Goal: Answer question/provide support: Answer question/provide support

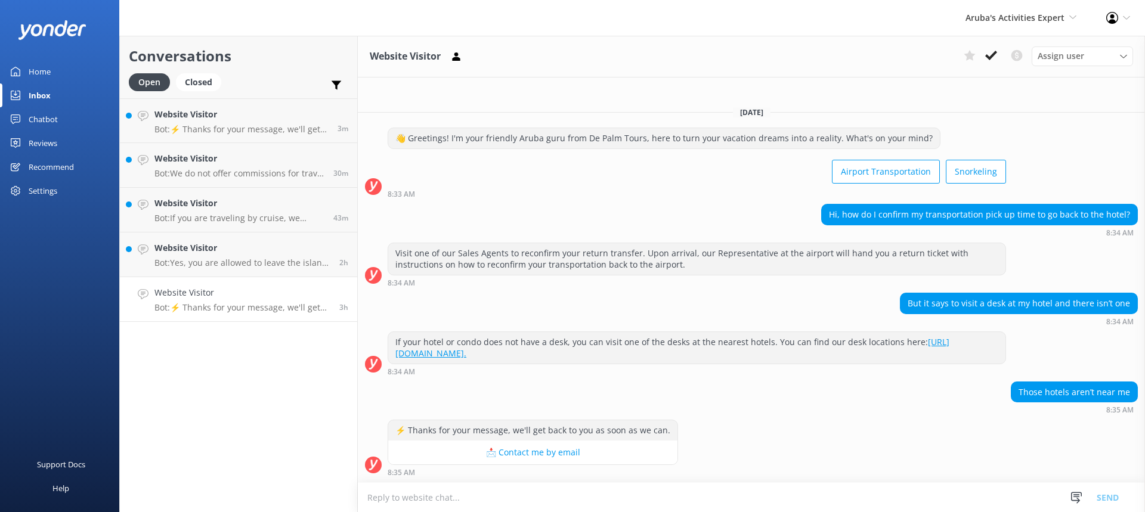
click at [277, 285] on link "Website Visitor Bot: ⚡ Thanks for your message, we'll get back to you as soon a…" at bounding box center [238, 299] width 237 height 45
click at [475, 503] on textarea at bounding box center [751, 497] width 787 height 29
click at [463, 503] on textarea at bounding box center [751, 497] width 787 height 29
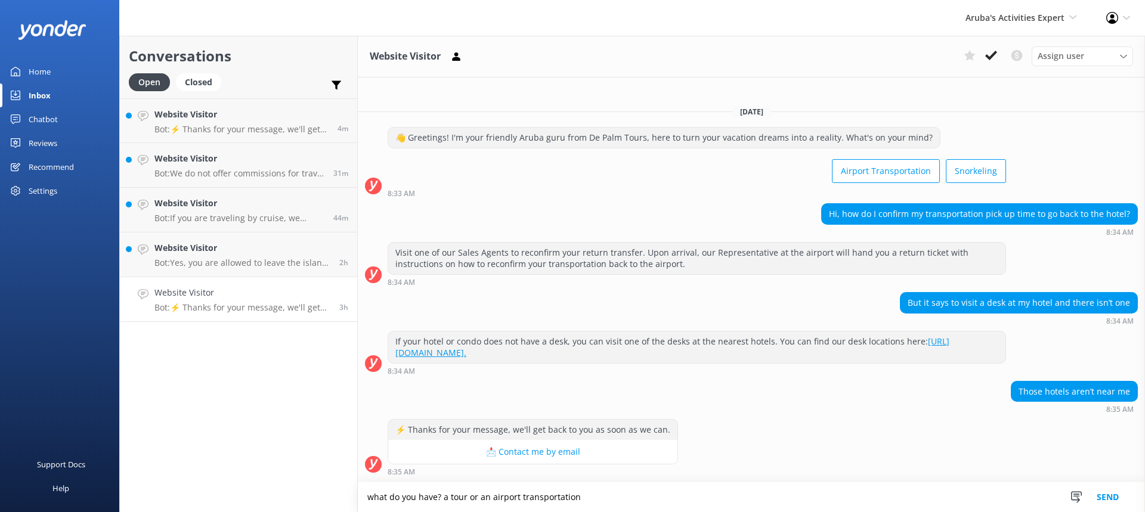
click at [583, 493] on textarea "what do you have? a tour or an airport transportation" at bounding box center [751, 497] width 787 height 30
type textarea "what do you have? a tour or an airport transportation ?"
click at [1106, 490] on button "Send" at bounding box center [1107, 497] width 45 height 30
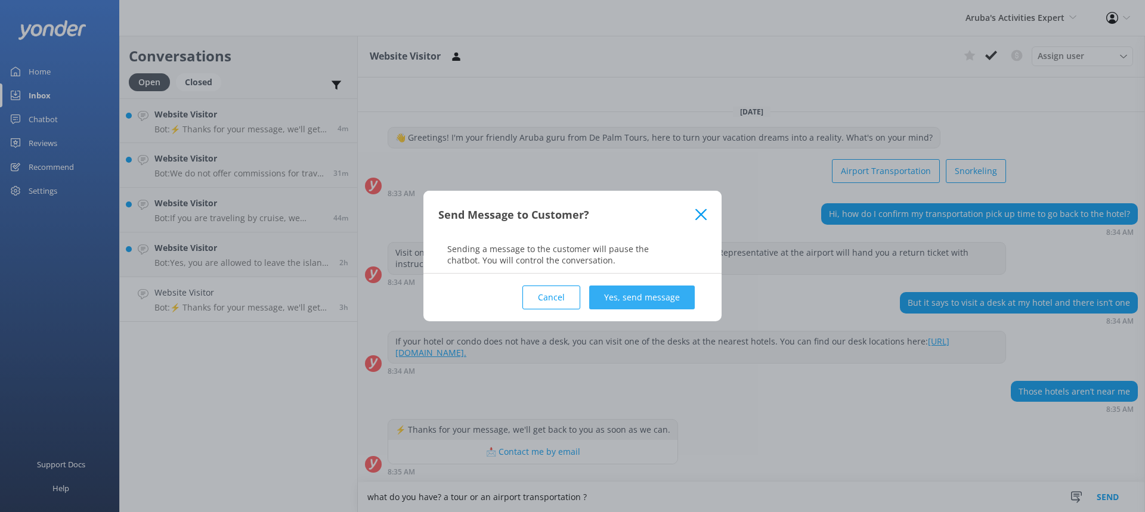
click at [640, 294] on button "Yes, send message" at bounding box center [642, 298] width 106 height 24
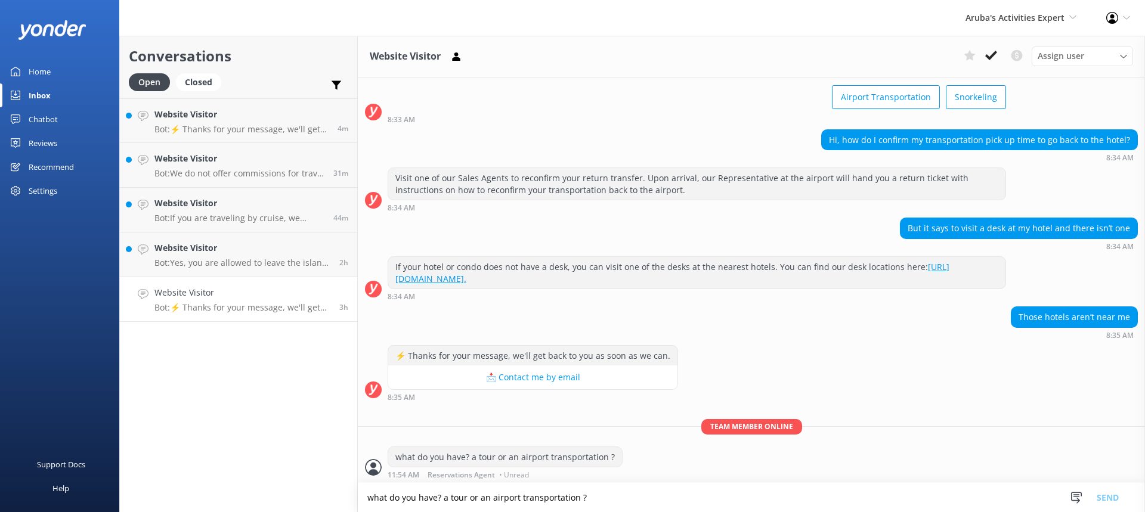
scroll to position [58, 0]
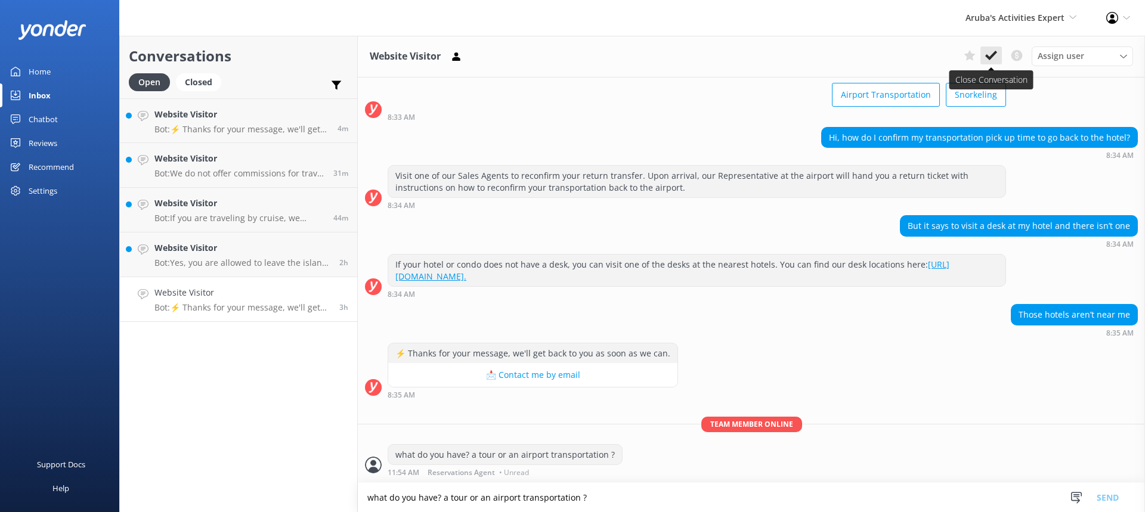
click at [991, 52] on icon at bounding box center [991, 55] width 12 height 12
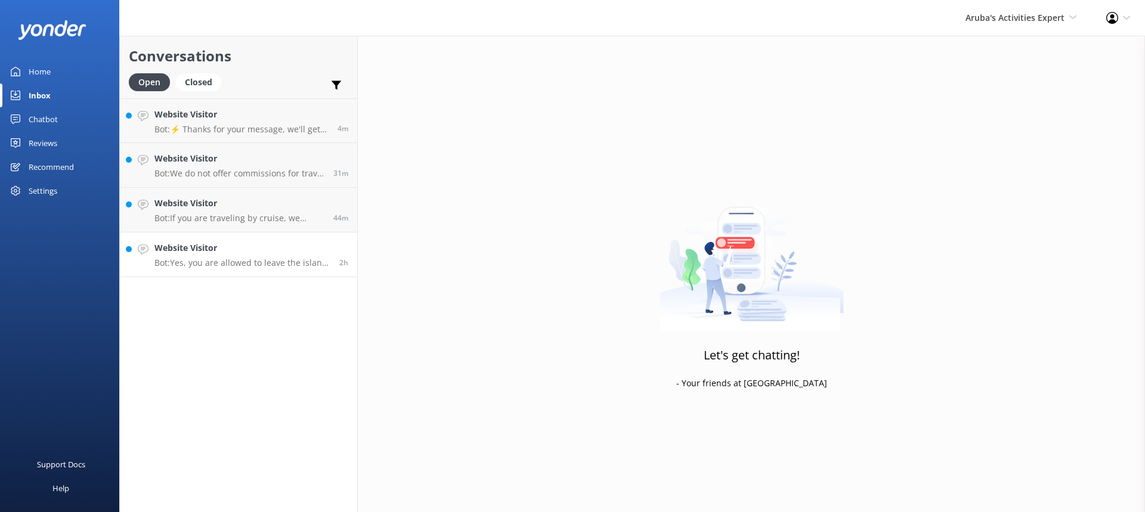
click at [256, 259] on p "Bot: Yes, you are allowed to leave the island earlier than the normal departure…" at bounding box center [242, 263] width 176 height 11
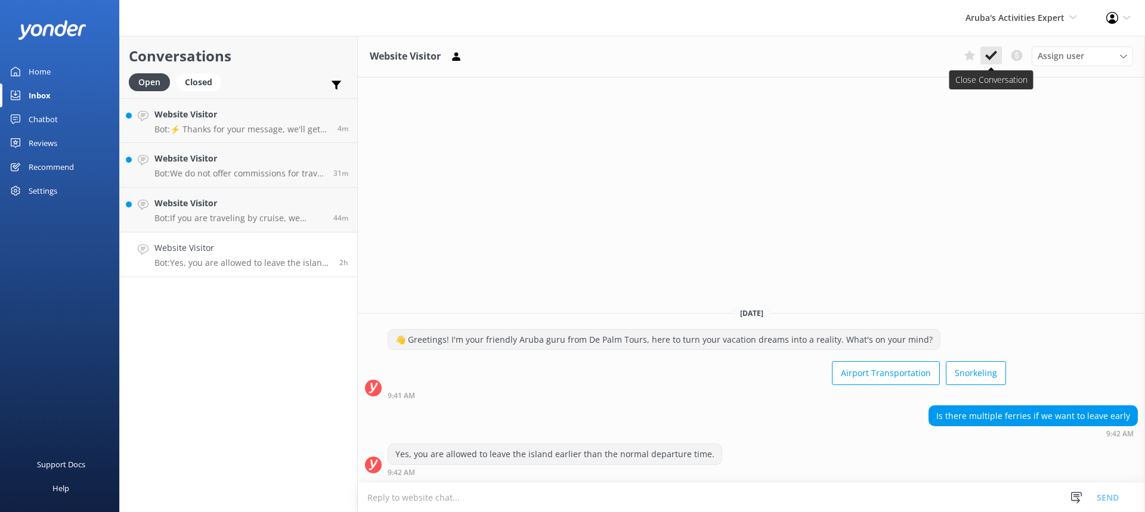
click at [999, 57] on button at bounding box center [990, 56] width 21 height 18
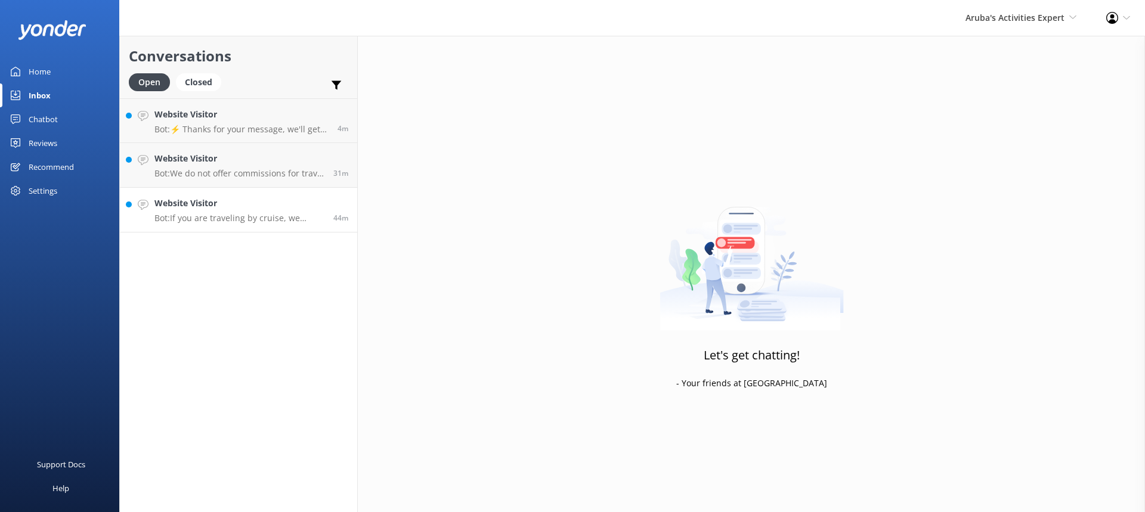
click at [286, 215] on p "Bot: If you are traveling by cruise, we recommend booking through your cruise l…" at bounding box center [239, 218] width 170 height 11
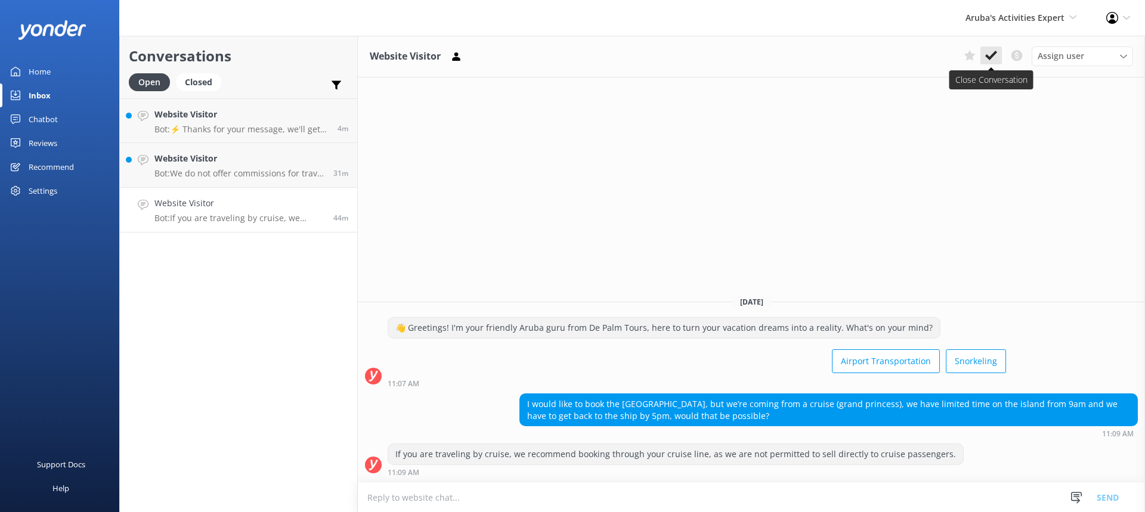
click at [994, 60] on icon at bounding box center [991, 55] width 12 height 12
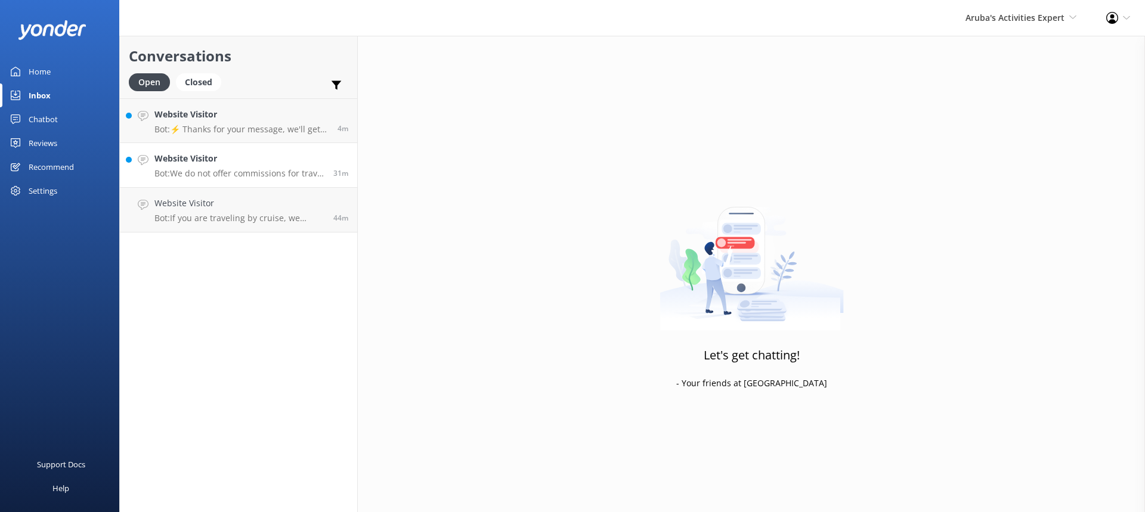
click at [237, 167] on div "Website Visitor Bot: We do not offer commissions for travel agents. However, yo…" at bounding box center [239, 165] width 170 height 26
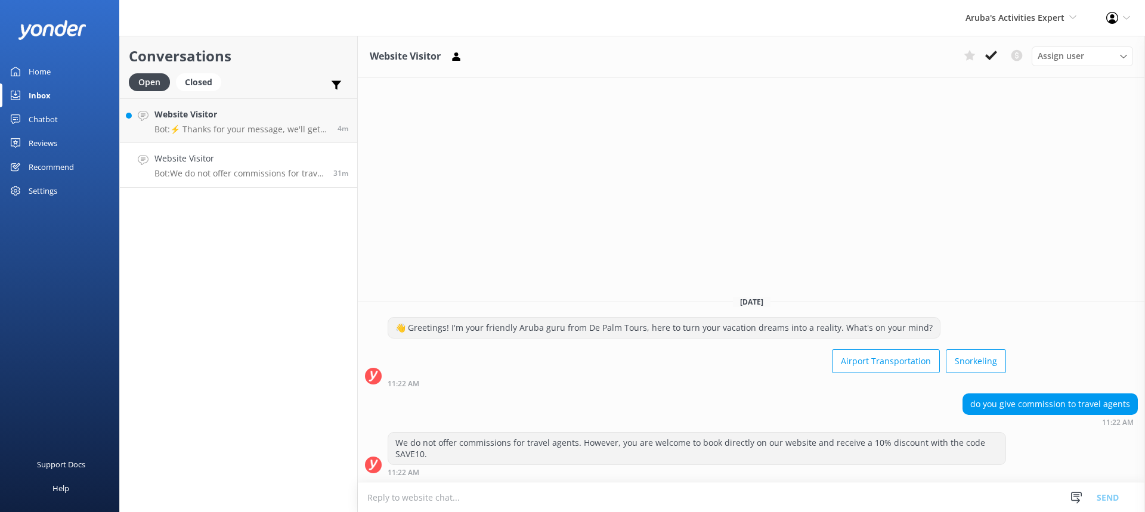
click at [422, 500] on textarea at bounding box center [751, 497] width 787 height 29
click at [477, 492] on textarea "for inmformation about comission" at bounding box center [751, 497] width 787 height 30
click at [407, 490] on textarea "for inmformation about commission" at bounding box center [751, 497] width 787 height 30
click at [407, 493] on textarea "for inmformation about commission" at bounding box center [751, 497] width 787 height 30
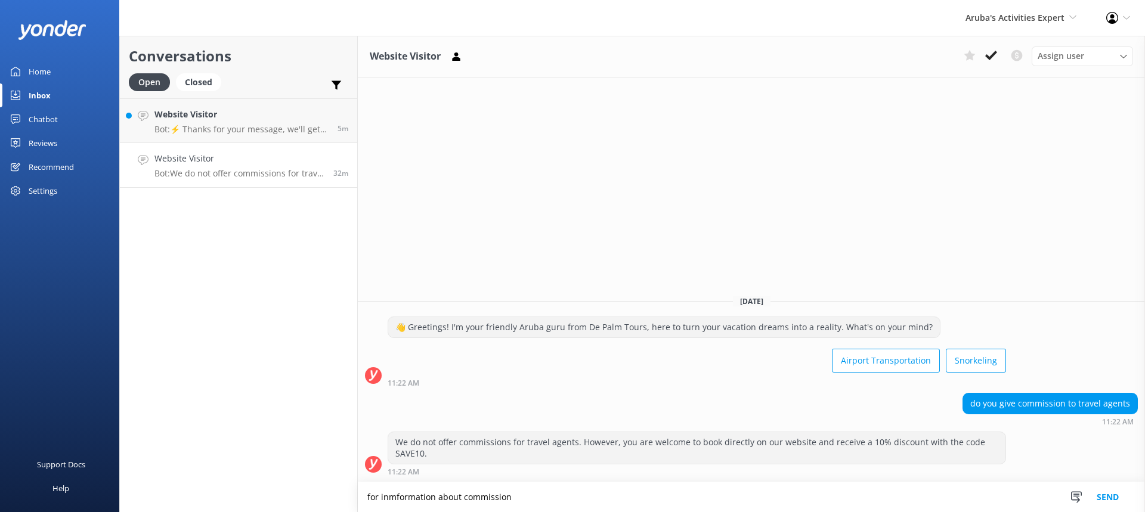
click at [407, 493] on textarea "for inmformation about commission" at bounding box center [751, 497] width 787 height 30
click at [525, 493] on textarea "for information about commission" at bounding box center [751, 497] width 787 height 30
type textarea "for information about commission you can contact info@depalmtours.com"
click at [1111, 496] on button "Send" at bounding box center [1107, 497] width 45 height 30
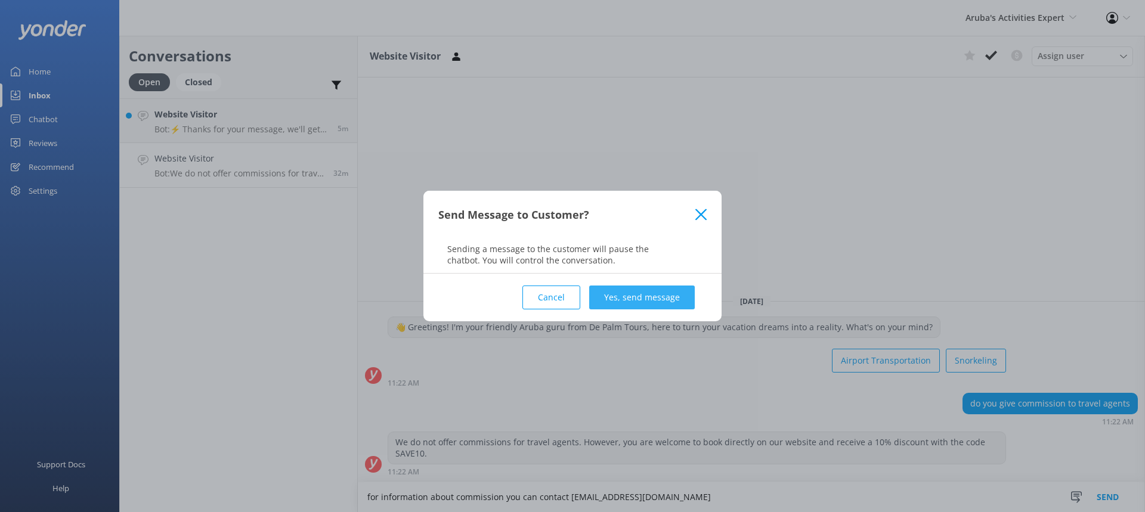
click at [633, 299] on button "Yes, send message" at bounding box center [642, 298] width 106 height 24
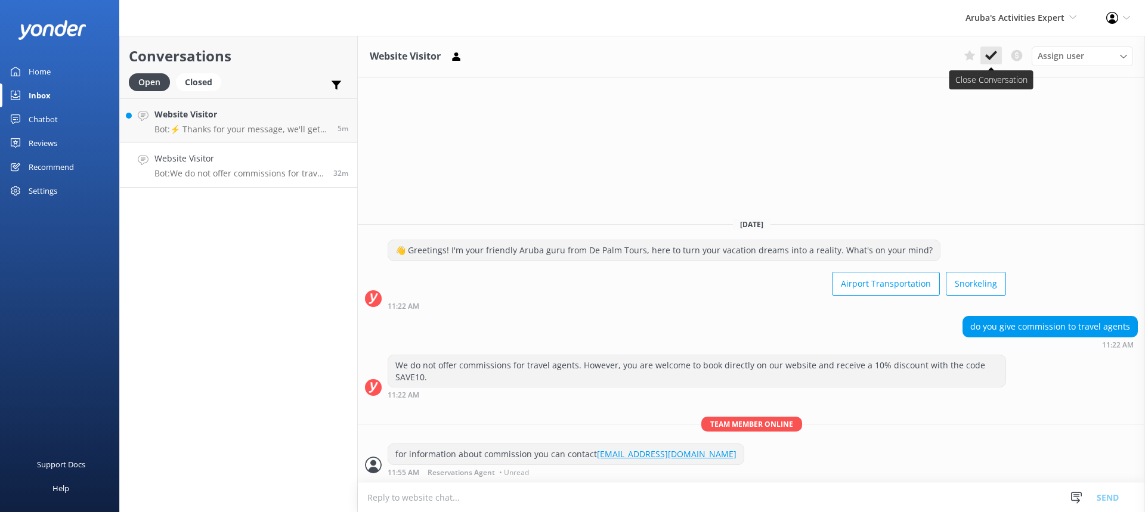
click at [993, 54] on use at bounding box center [991, 56] width 12 height 10
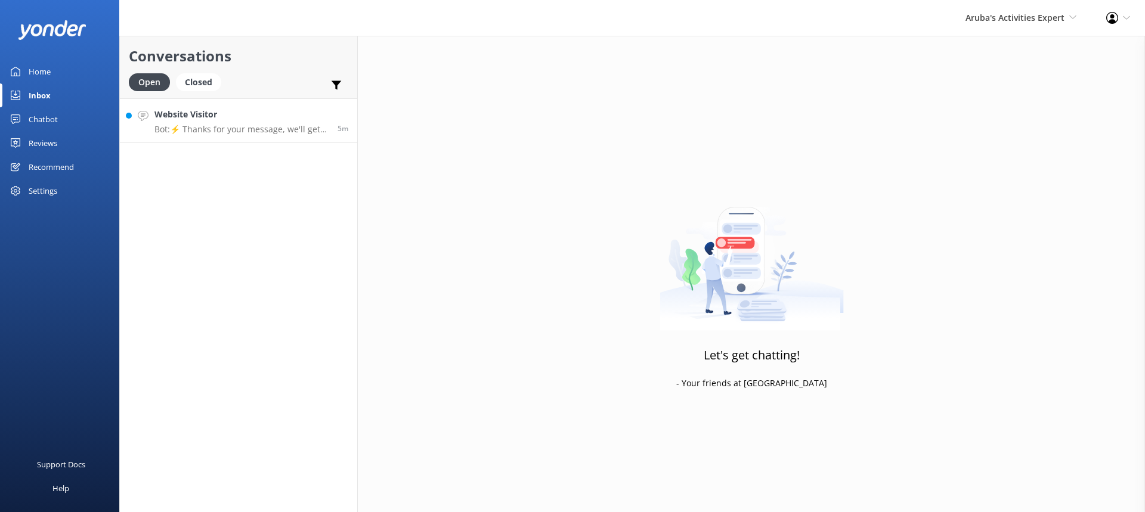
click at [240, 129] on p "Bot: ⚡ Thanks for your message, we'll get back to you as soon as we can." at bounding box center [241, 129] width 174 height 11
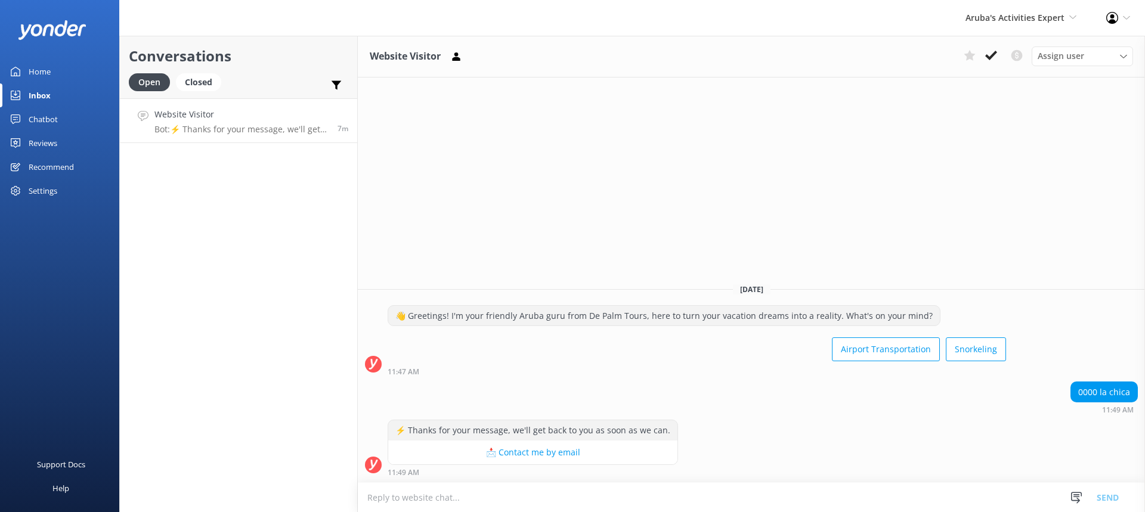
click at [988, 154] on div "Website Visitor Assign user Merienys Frances Casandra Dijkhoff Alberto Tromp Pa…" at bounding box center [751, 274] width 787 height 476
click at [269, 130] on p "Bot: ⚡ Thanks for your message, we'll get back to you as soon as we can." at bounding box center [241, 129] width 174 height 11
drag, startPoint x: 991, startPoint y: 39, endPoint x: 993, endPoint y: 48, distance: 9.3
click at [991, 38] on div "Website Visitor Assign user Merienys Frances Casandra Dijkhoff Alberto Tromp Pa…" at bounding box center [751, 57] width 787 height 42
click at [993, 48] on button at bounding box center [990, 56] width 21 height 18
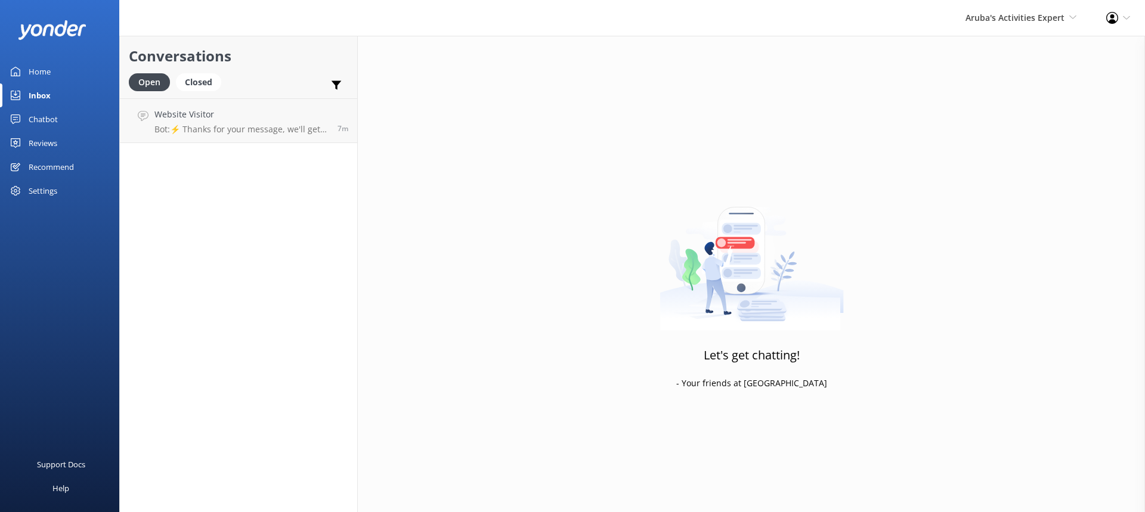
click at [993, 26] on div "Aruba's Activities Expert De Palm Island Aruba's Activities Expert The Captain" at bounding box center [1020, 18] width 141 height 36
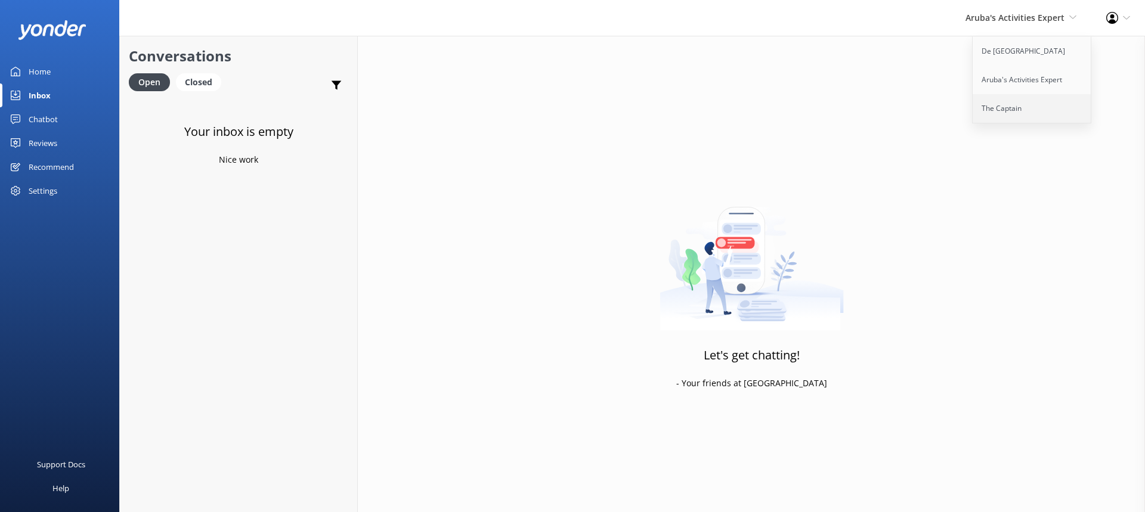
click at [1001, 106] on link "The Captain" at bounding box center [1032, 108] width 119 height 29
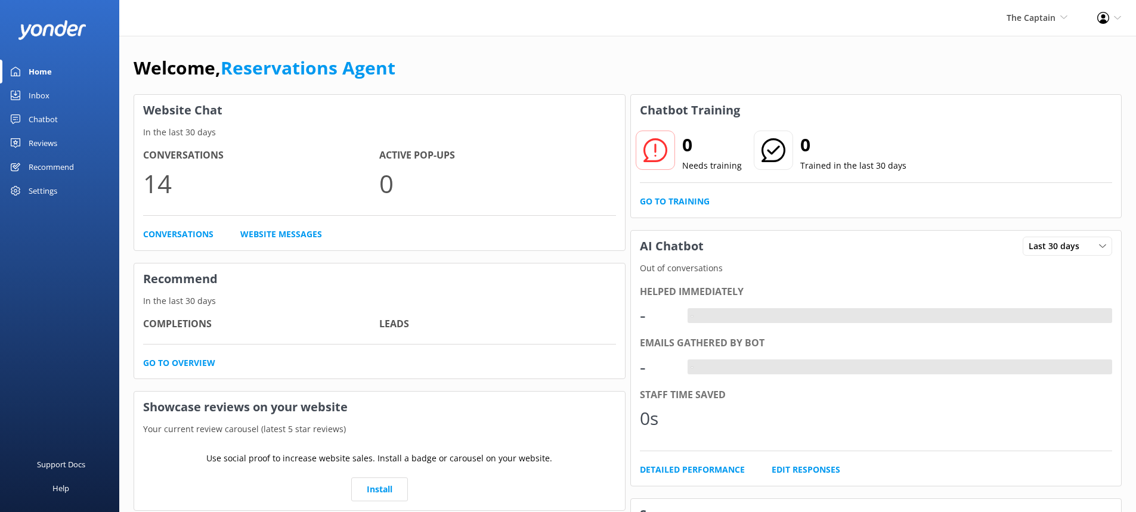
click at [59, 91] on link "Inbox" at bounding box center [59, 95] width 119 height 24
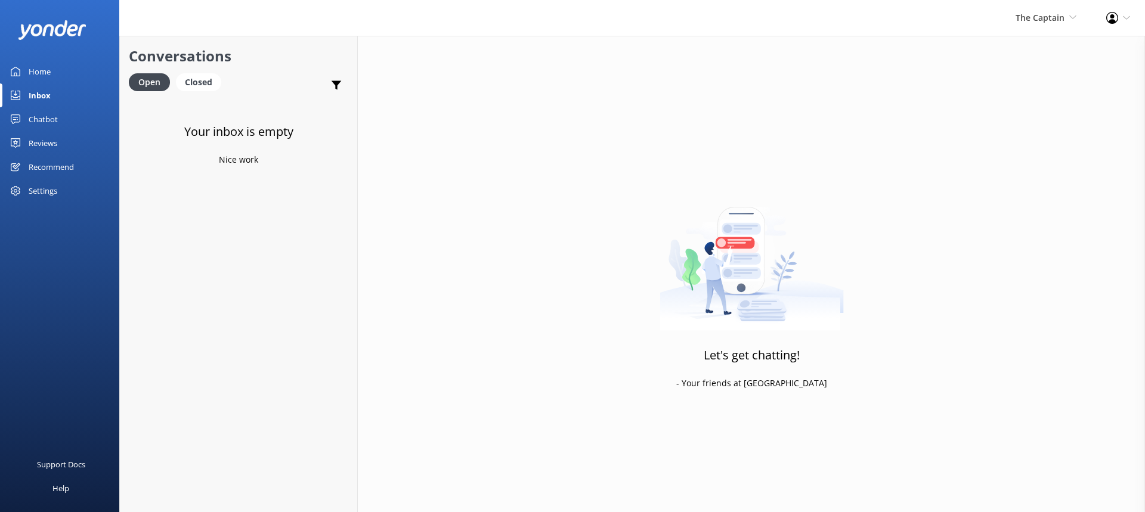
click at [1011, 13] on div "The Captain De Palm Island Aruba's Activities Expert The Captain" at bounding box center [1046, 18] width 91 height 36
click at [1036, 50] on link "De [GEOGRAPHIC_DATA]" at bounding box center [1032, 51] width 119 height 29
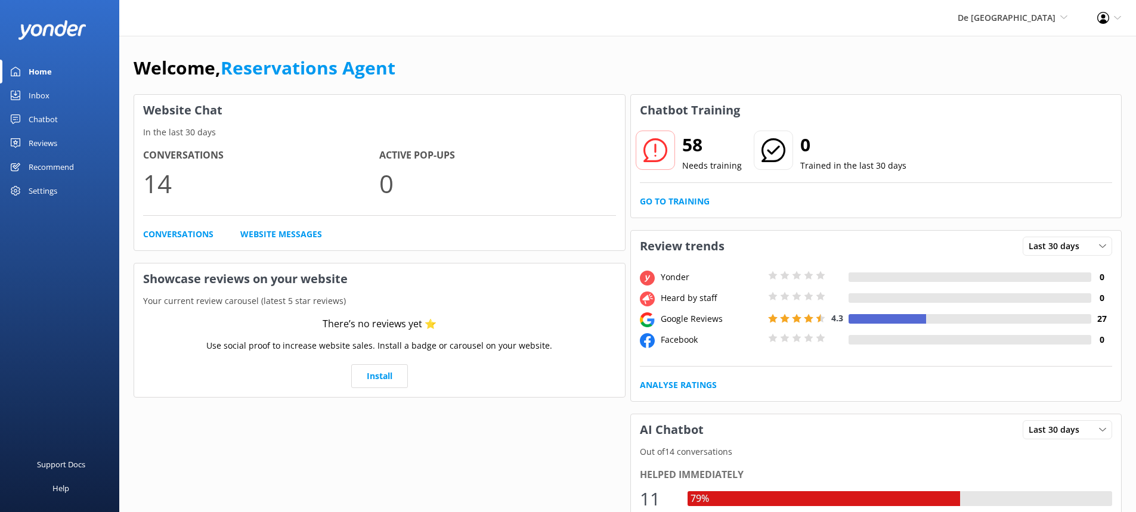
click at [54, 103] on link "Inbox" at bounding box center [59, 95] width 119 height 24
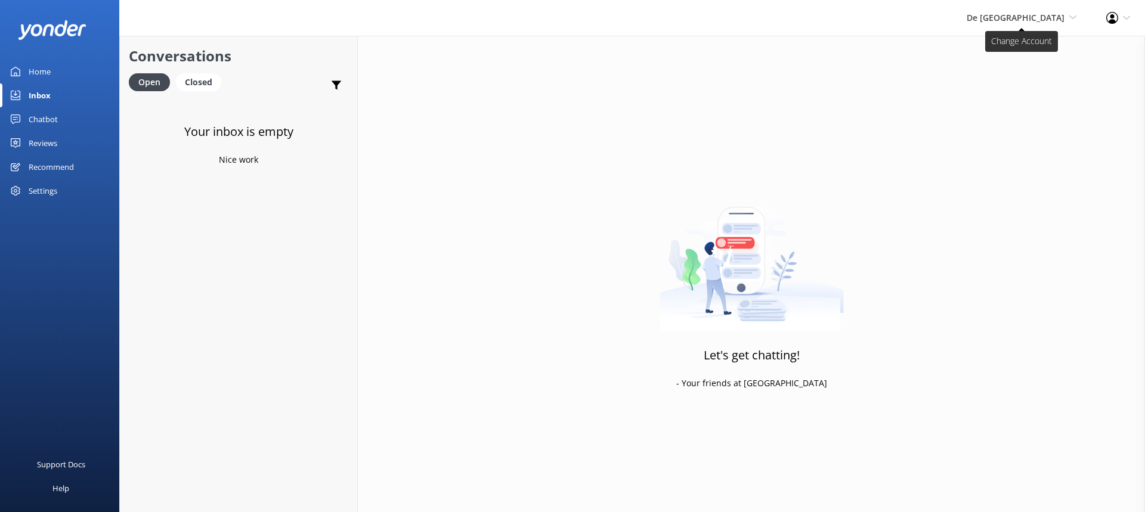
click at [1041, 21] on span "De [GEOGRAPHIC_DATA]" at bounding box center [1016, 17] width 98 height 11
click at [1020, 77] on link "Aruba's Activities Expert" at bounding box center [1032, 80] width 119 height 29
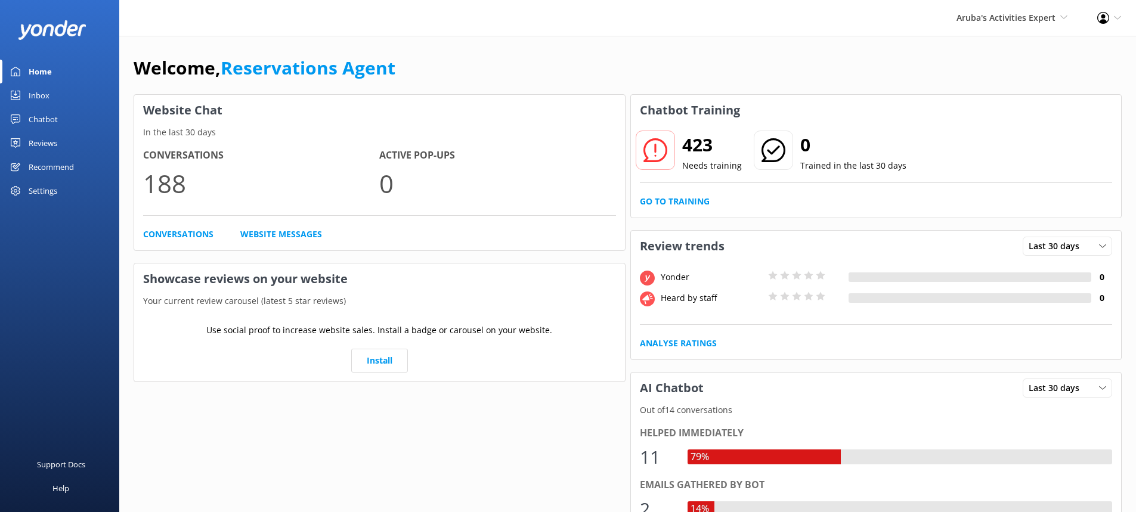
click at [55, 90] on link "Inbox" at bounding box center [59, 95] width 119 height 24
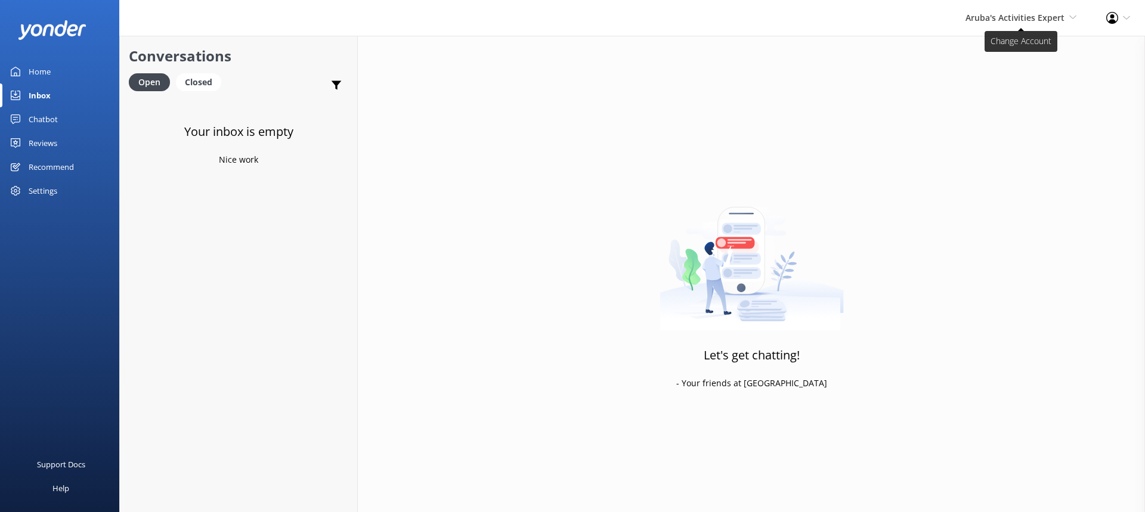
click at [1016, 18] on span "Aruba's Activities Expert" at bounding box center [1014, 17] width 99 height 11
click at [997, 106] on link "The Captain" at bounding box center [1032, 108] width 119 height 29
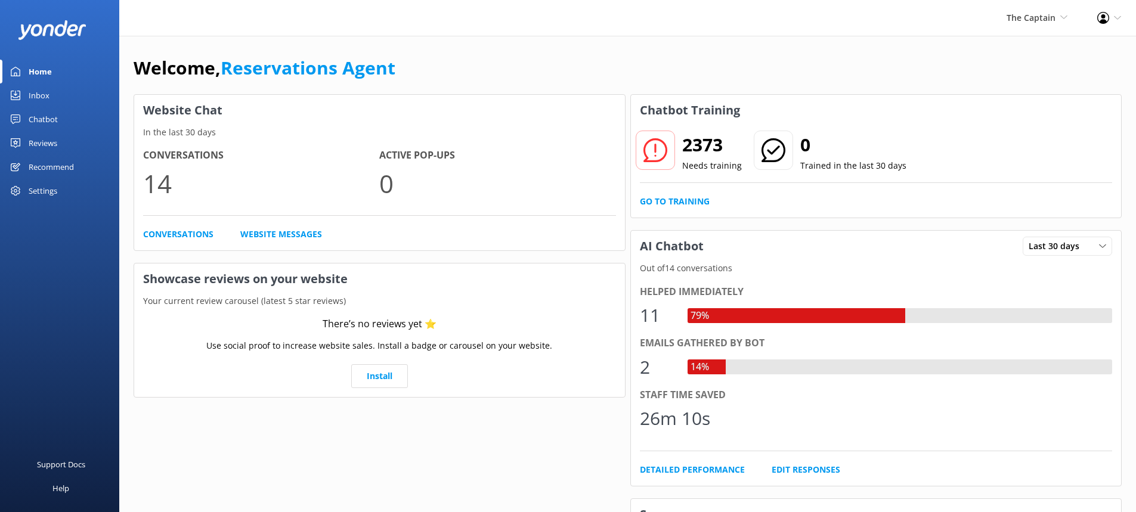
click at [44, 89] on div "Inbox" at bounding box center [39, 95] width 21 height 24
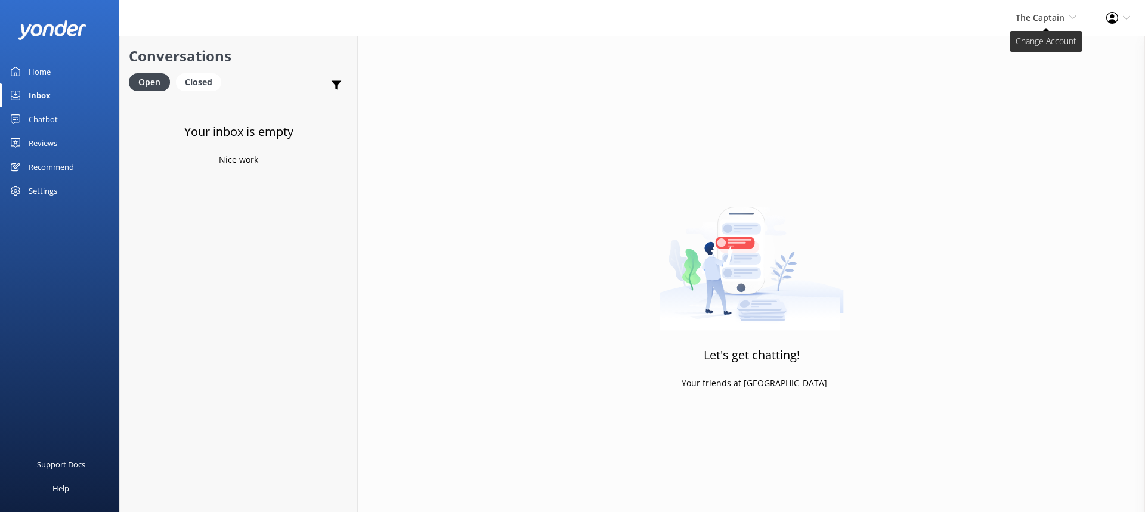
click at [1034, 14] on span "The Captain" at bounding box center [1039, 17] width 49 height 11
click at [1018, 54] on link "De [GEOGRAPHIC_DATA]" at bounding box center [1032, 51] width 119 height 29
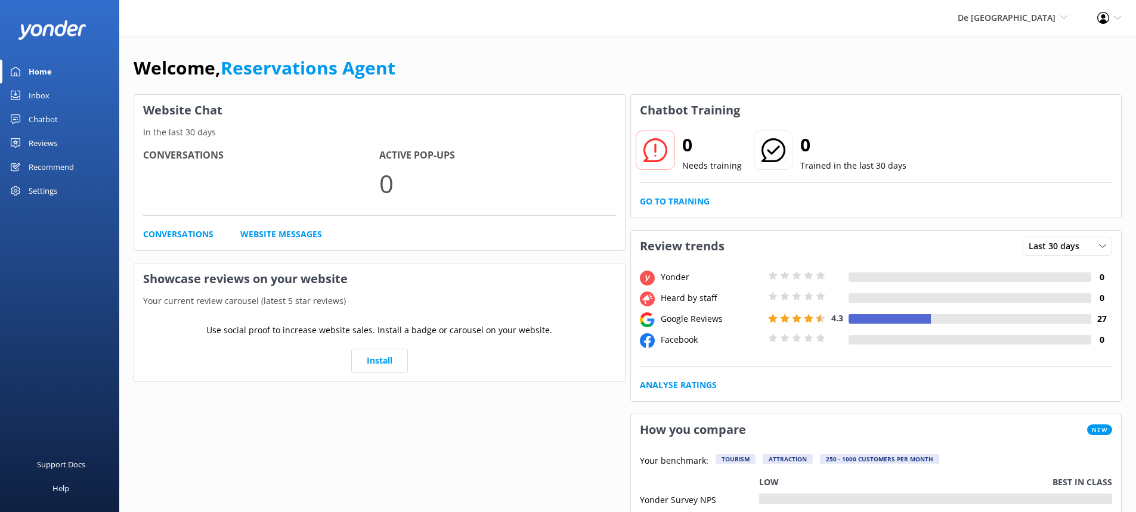
click at [61, 95] on link "Inbox" at bounding box center [59, 95] width 119 height 24
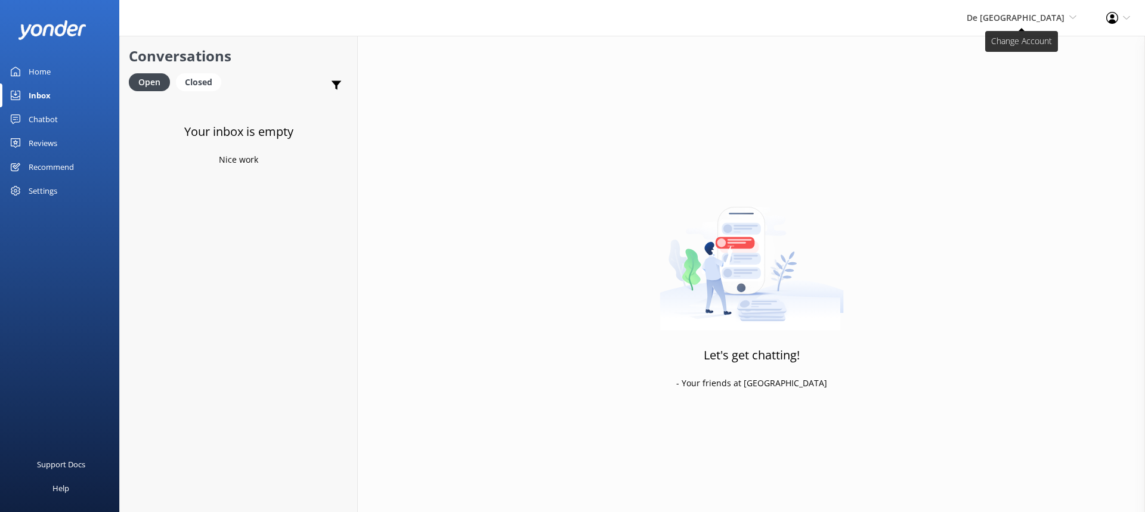
click at [1042, 16] on span "De [GEOGRAPHIC_DATA]" at bounding box center [1016, 17] width 98 height 11
click at [1023, 75] on link "Aruba's Activities Expert" at bounding box center [1032, 80] width 119 height 29
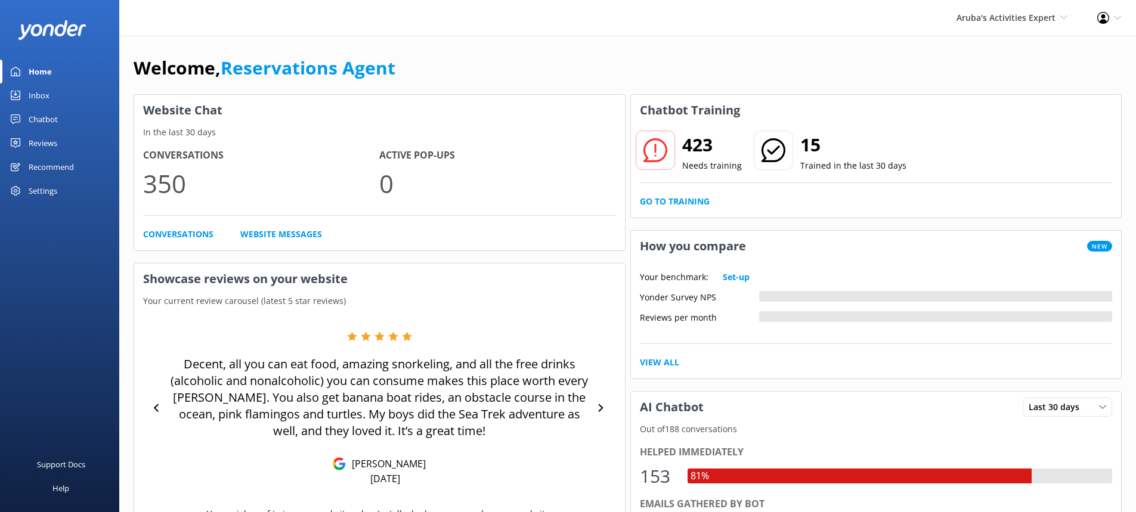
click at [45, 98] on div "Inbox" at bounding box center [39, 95] width 21 height 24
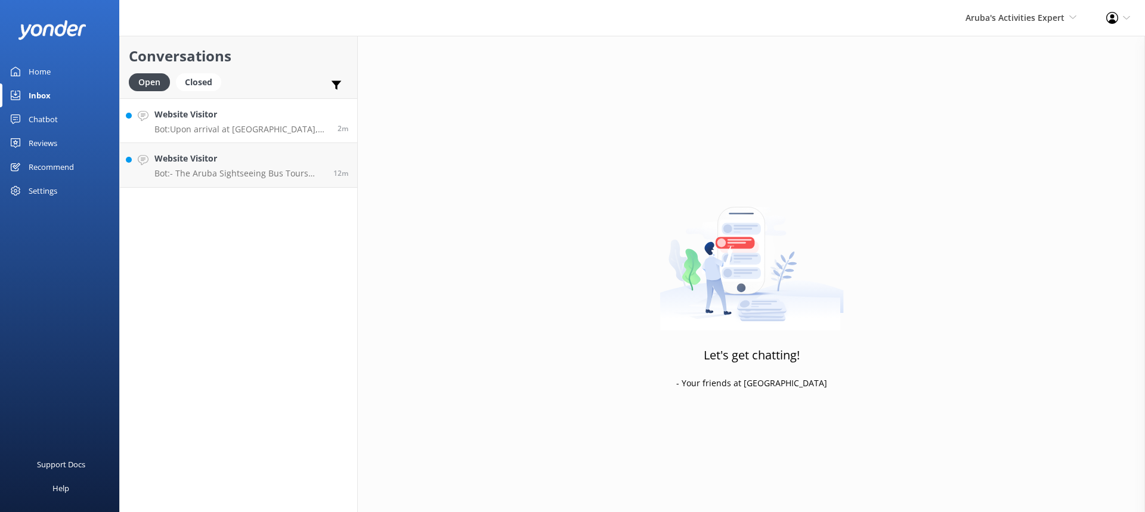
click at [227, 129] on p "Bot: Upon arrival at [GEOGRAPHIC_DATA], you will be greeted by our friendly sta…" at bounding box center [241, 129] width 174 height 11
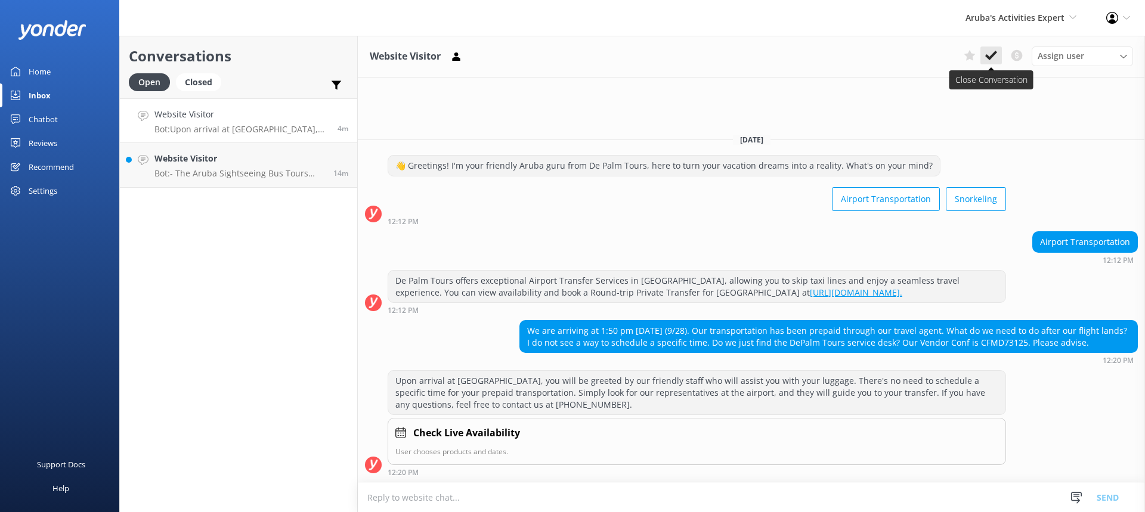
click at [990, 53] on icon at bounding box center [991, 55] width 12 height 12
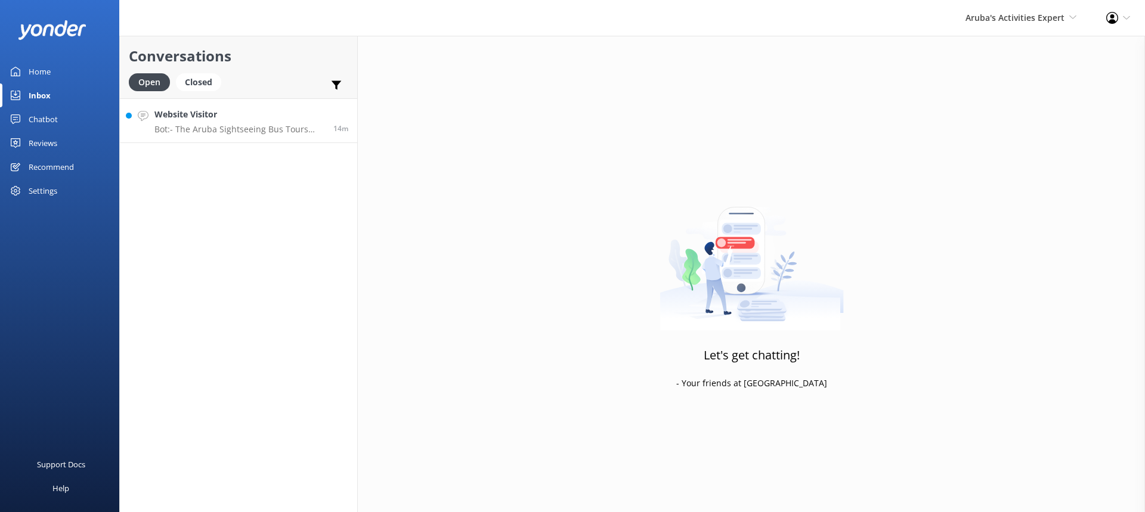
click at [245, 133] on p "Bot: - The Aruba Sightseeing Bus Tours depart at 10am. - The Best of Aruba by B…" at bounding box center [239, 129] width 170 height 11
